Goal: Information Seeking & Learning: Learn about a topic

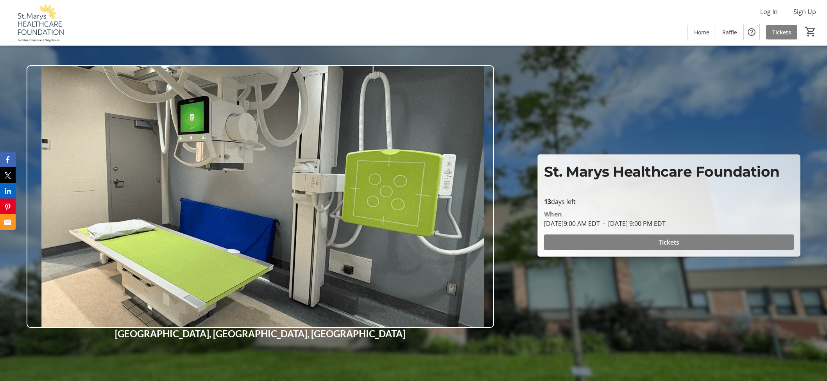
scroll to position [260, 0]
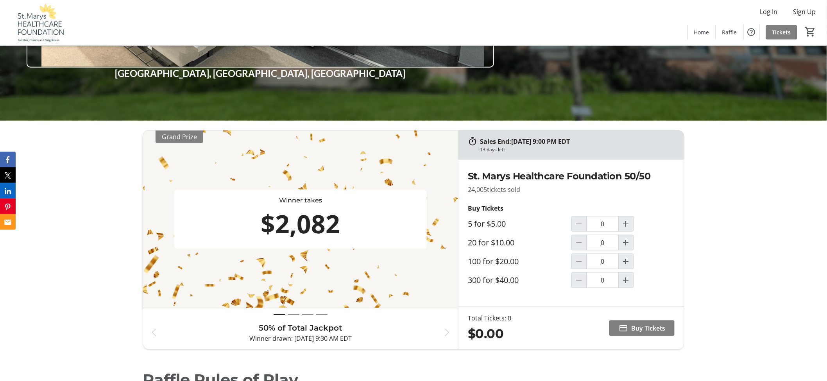
click at [564, 13] on div "Log In Sign Up Home Raffle Tickets 0" at bounding box center [413, 22] width 827 height 45
